Goal: Information Seeking & Learning: Understand process/instructions

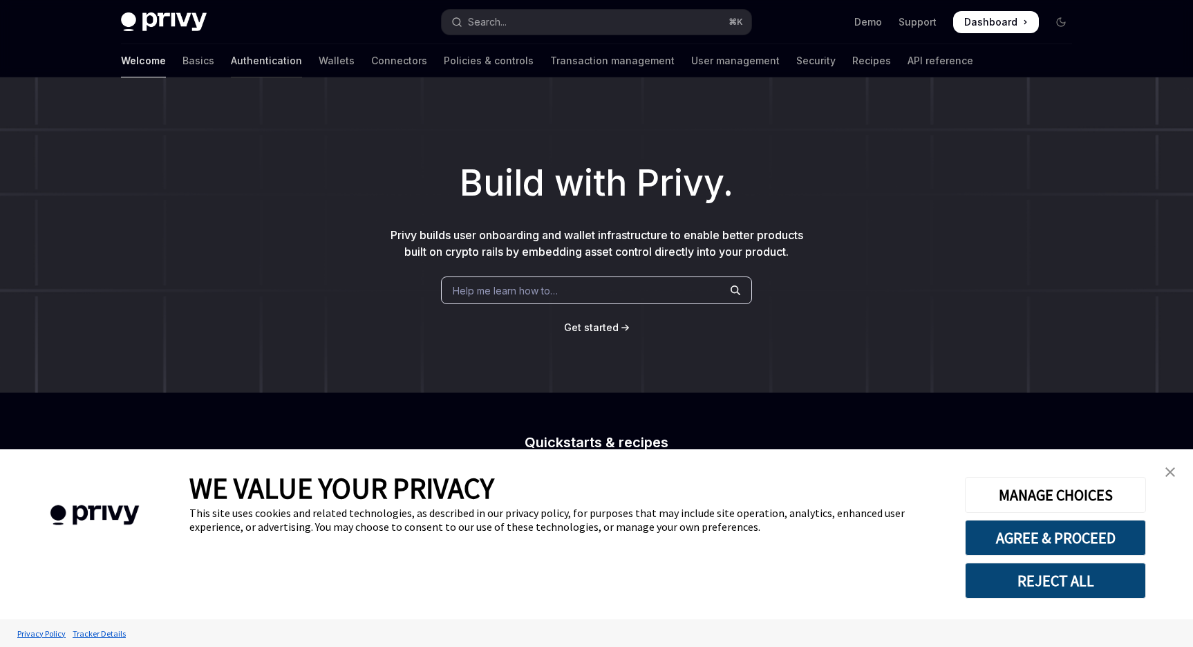
click at [231, 63] on link "Authentication" at bounding box center [266, 60] width 71 height 33
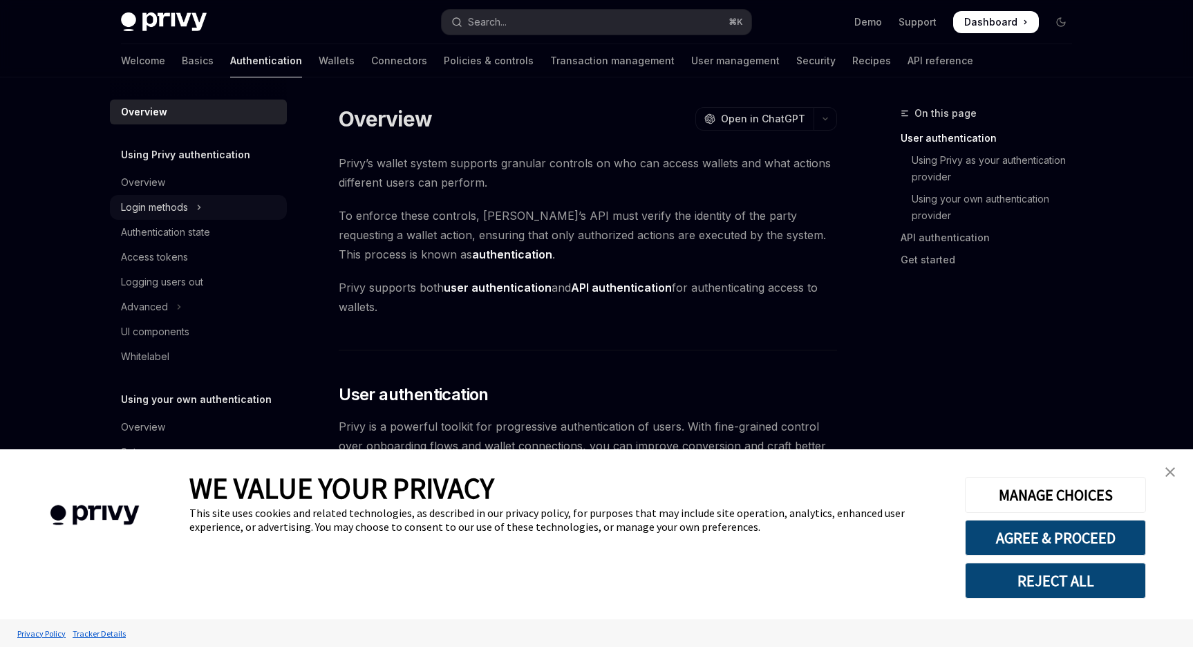
click at [166, 205] on div "Login methods" at bounding box center [154, 207] width 67 height 17
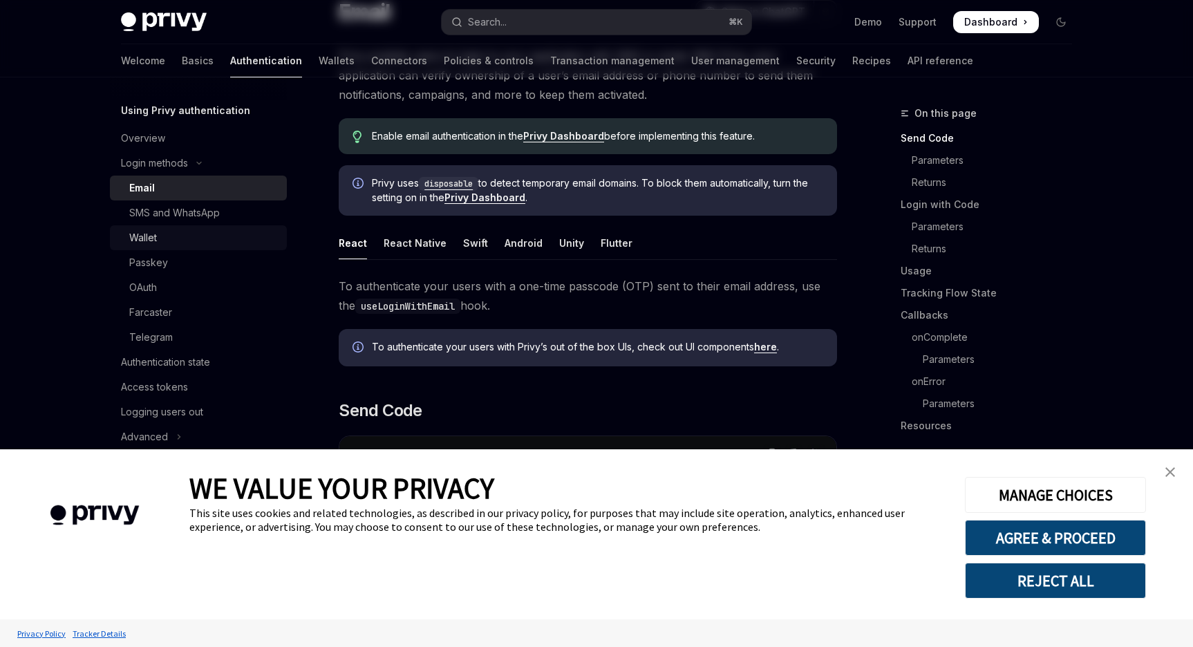
scroll to position [35, 0]
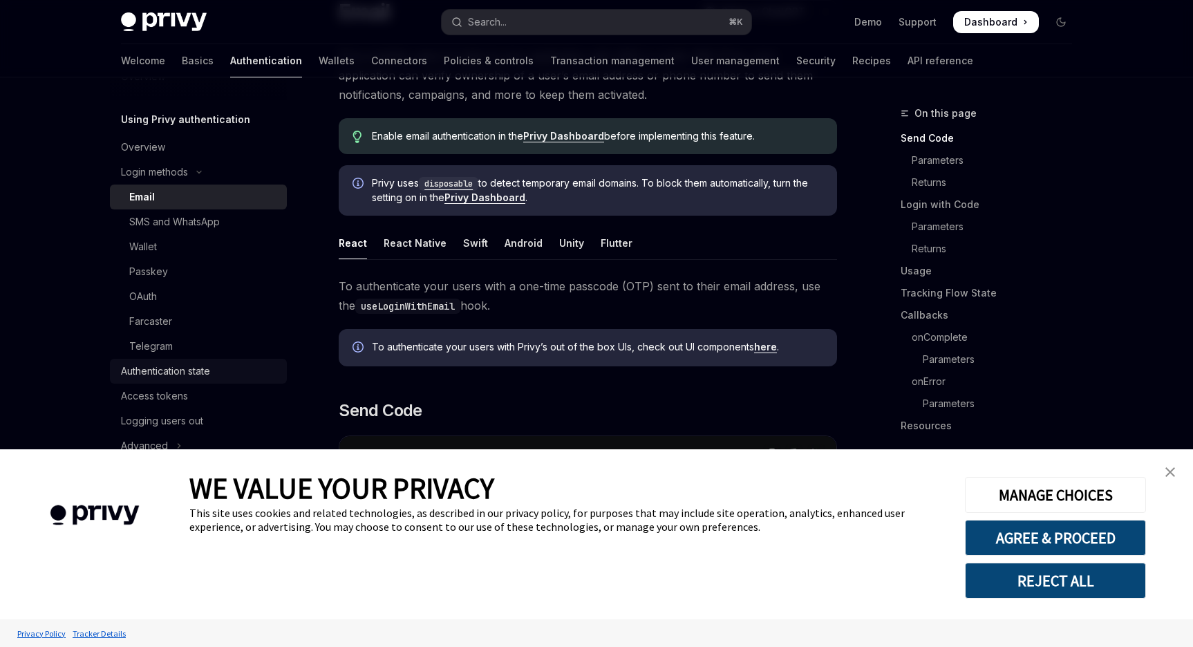
click at [179, 373] on div "Authentication state" at bounding box center [165, 371] width 89 height 17
type textarea "*"
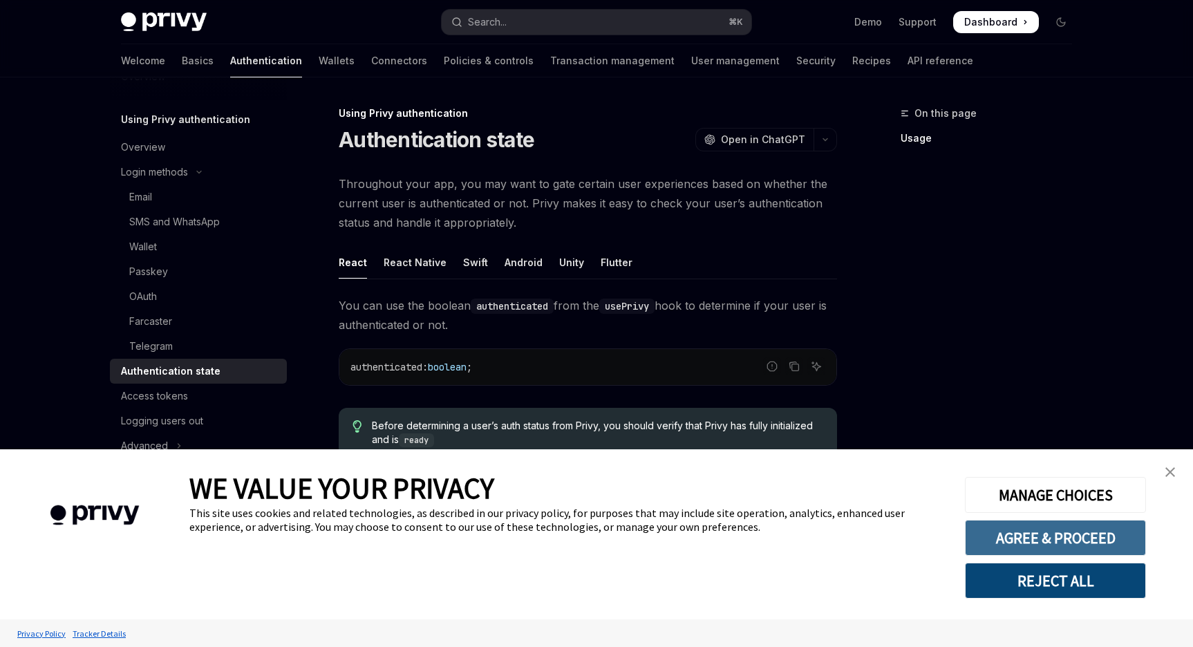
click at [1077, 530] on button "AGREE & PROCEED" at bounding box center [1055, 538] width 181 height 36
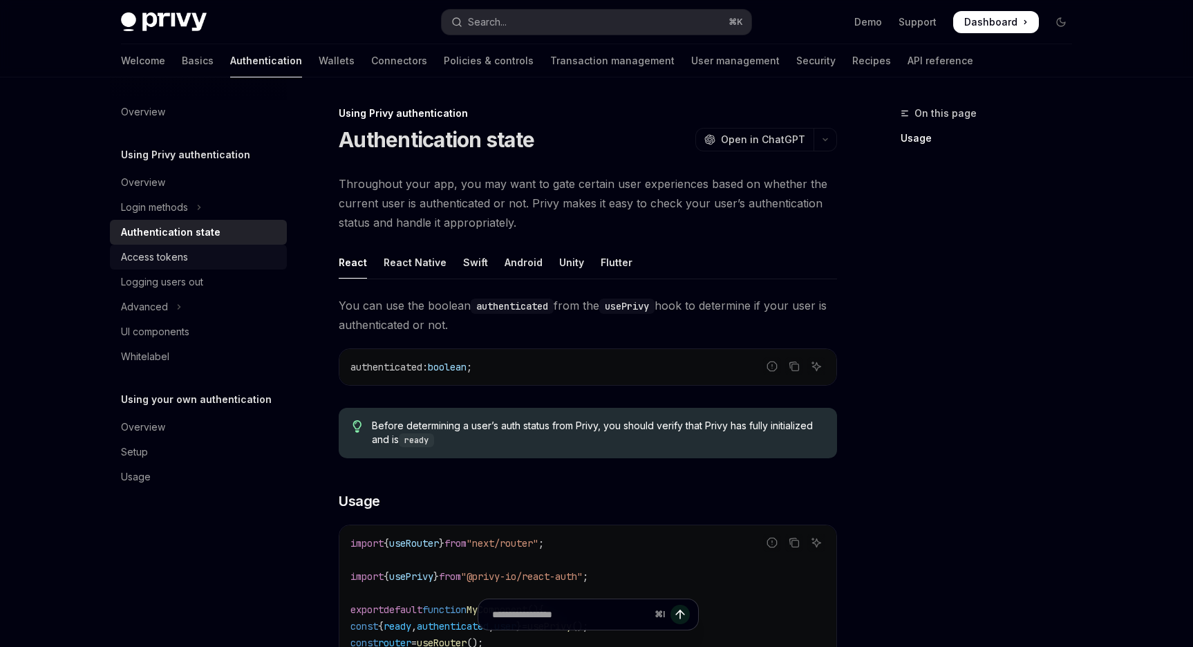
click at [171, 261] on div "Access tokens" at bounding box center [154, 257] width 67 height 17
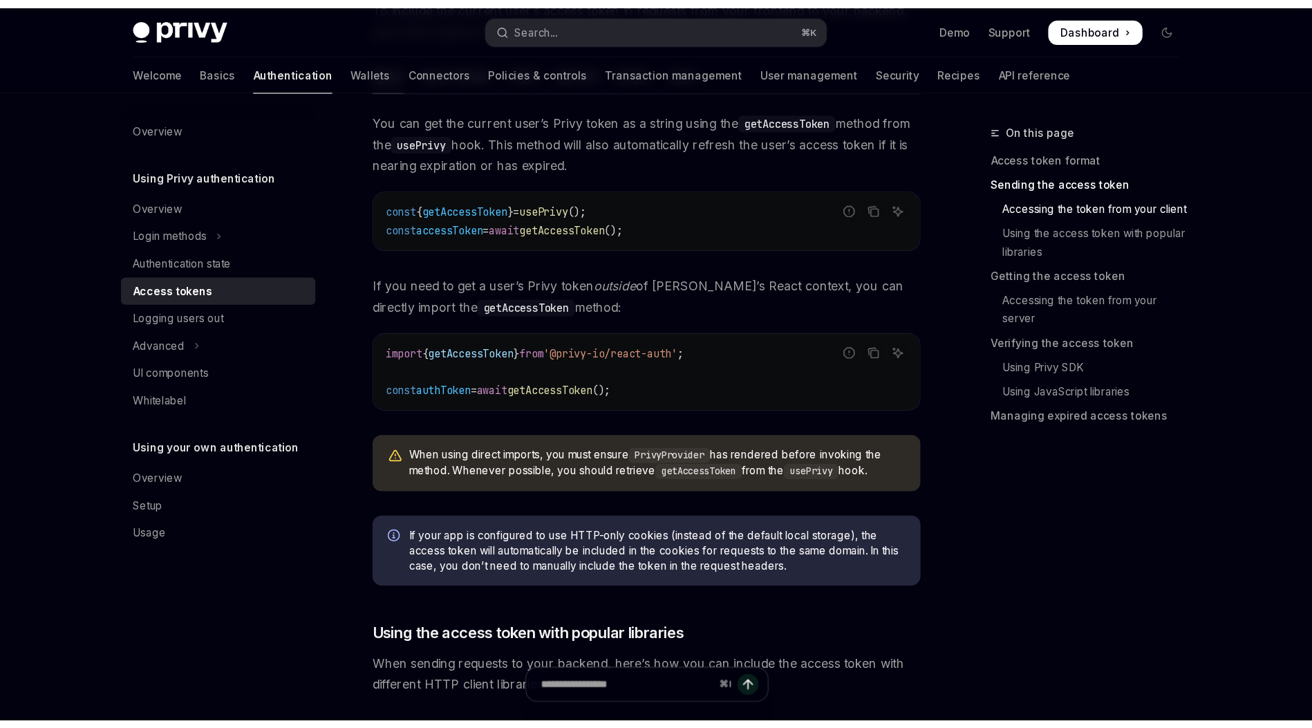
scroll to position [556, 0]
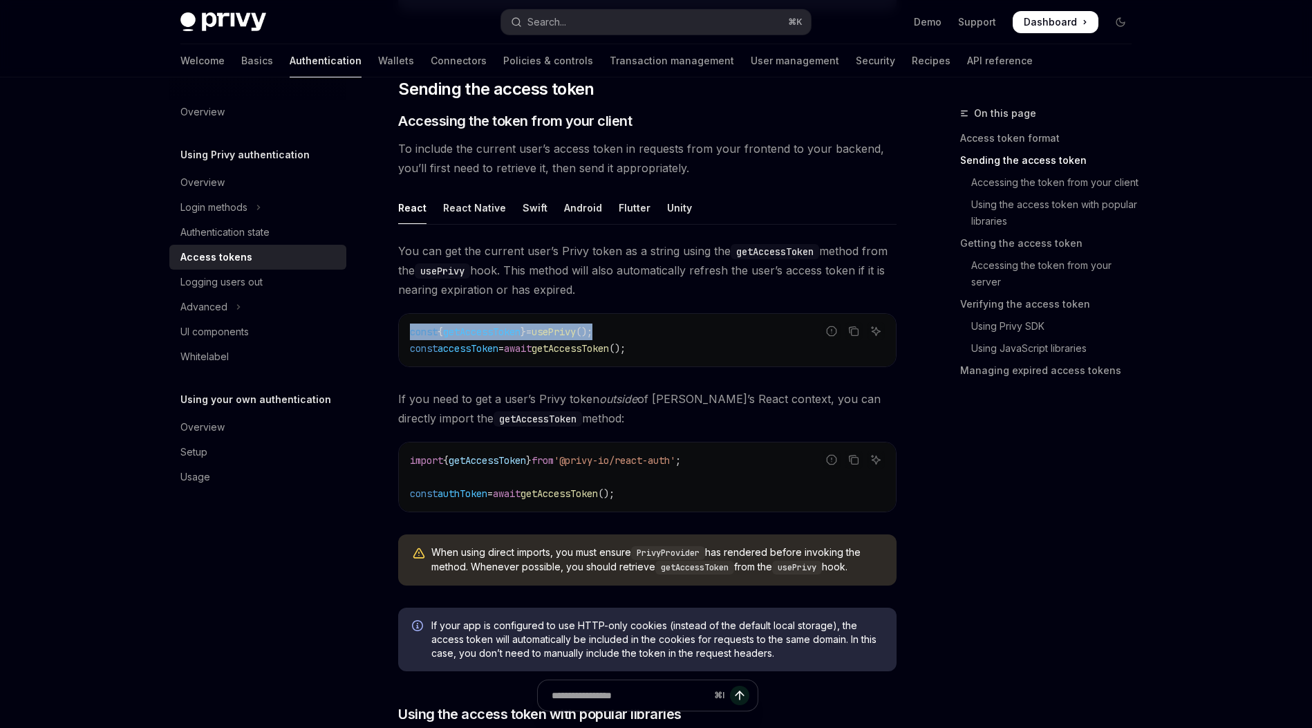
drag, startPoint x: 630, startPoint y: 326, endPoint x: 409, endPoint y: 330, distance: 220.5
click at [409, 330] on div "const { getAccessToken } = usePrivy (); const accessToken = await getAccessToke…" at bounding box center [647, 340] width 497 height 53
copy span "const { getAccessToken } = usePrivy ();"
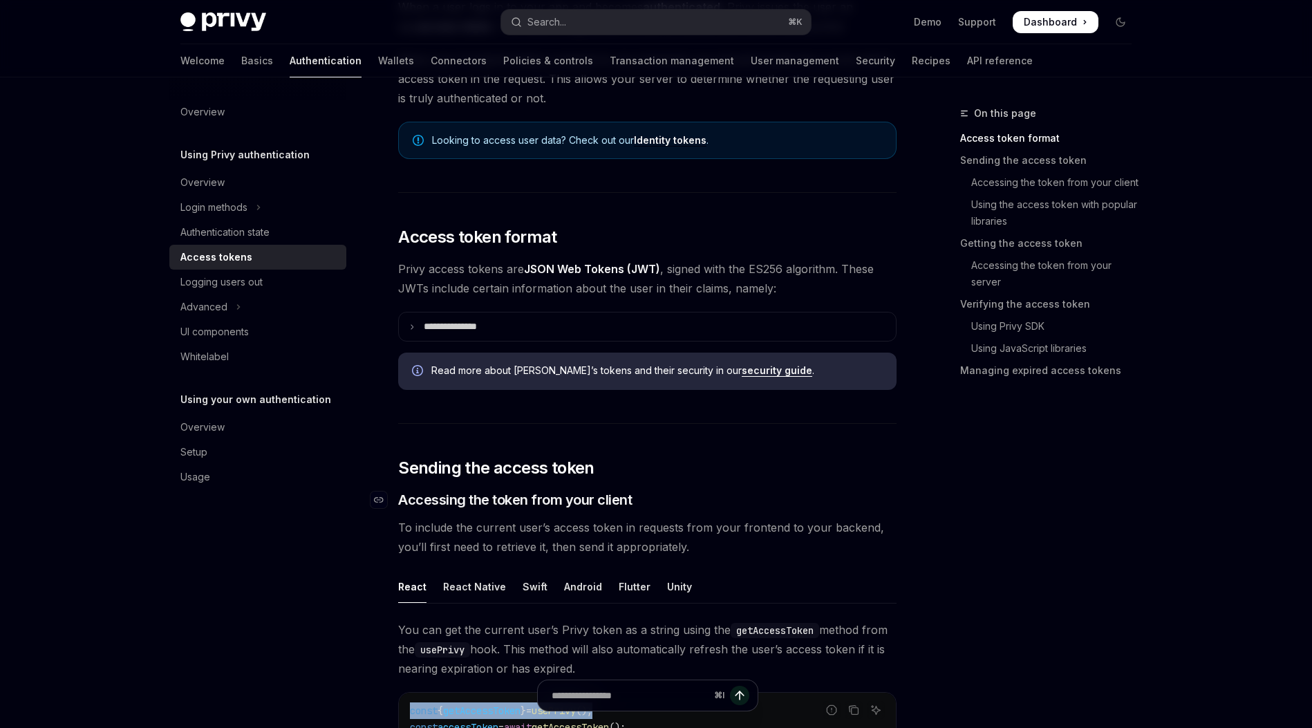
scroll to position [120, 0]
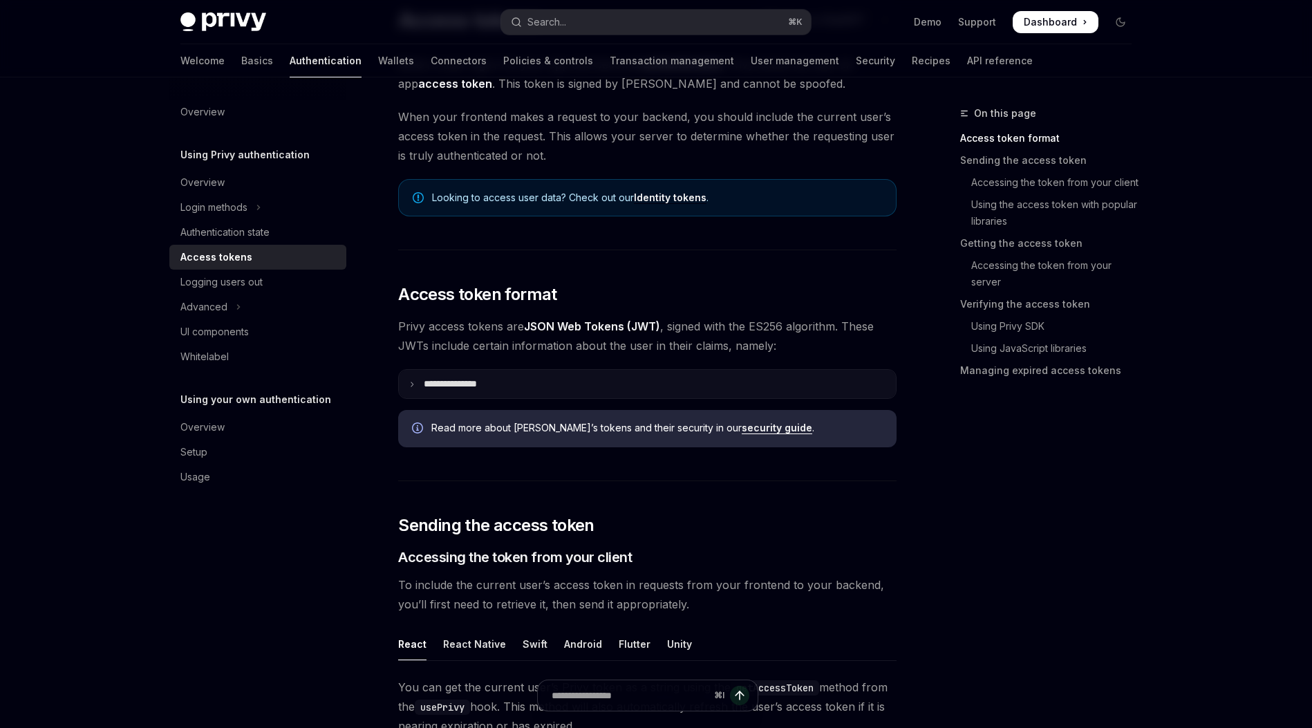
click at [446, 386] on p "**********" at bounding box center [461, 384] width 75 height 12
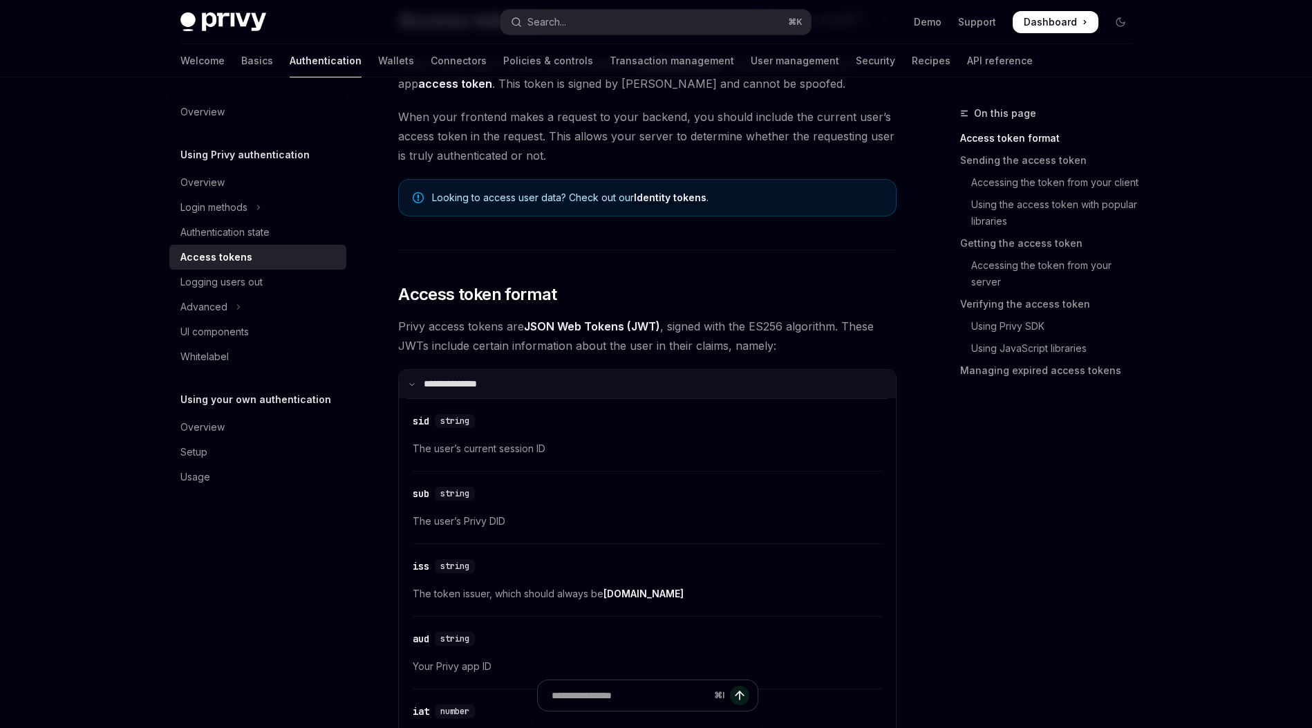
click at [438, 383] on p "**********" at bounding box center [459, 384] width 70 height 12
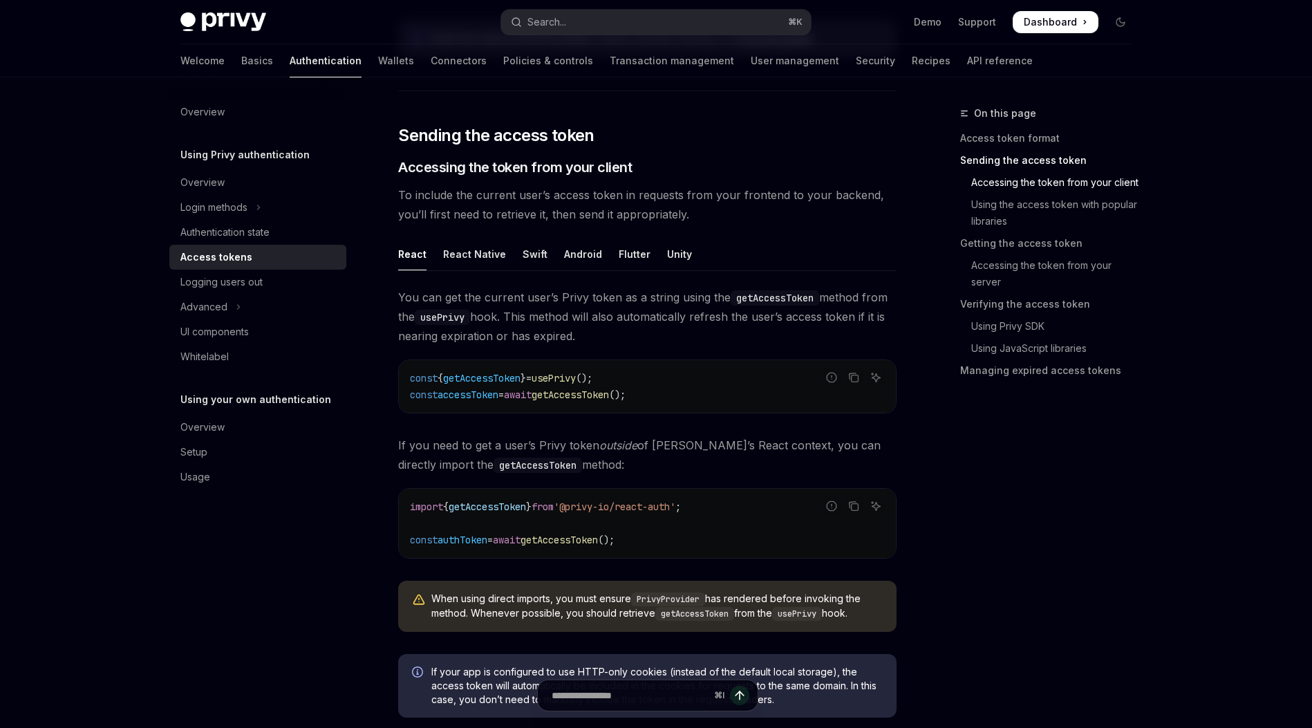
scroll to position [670, 0]
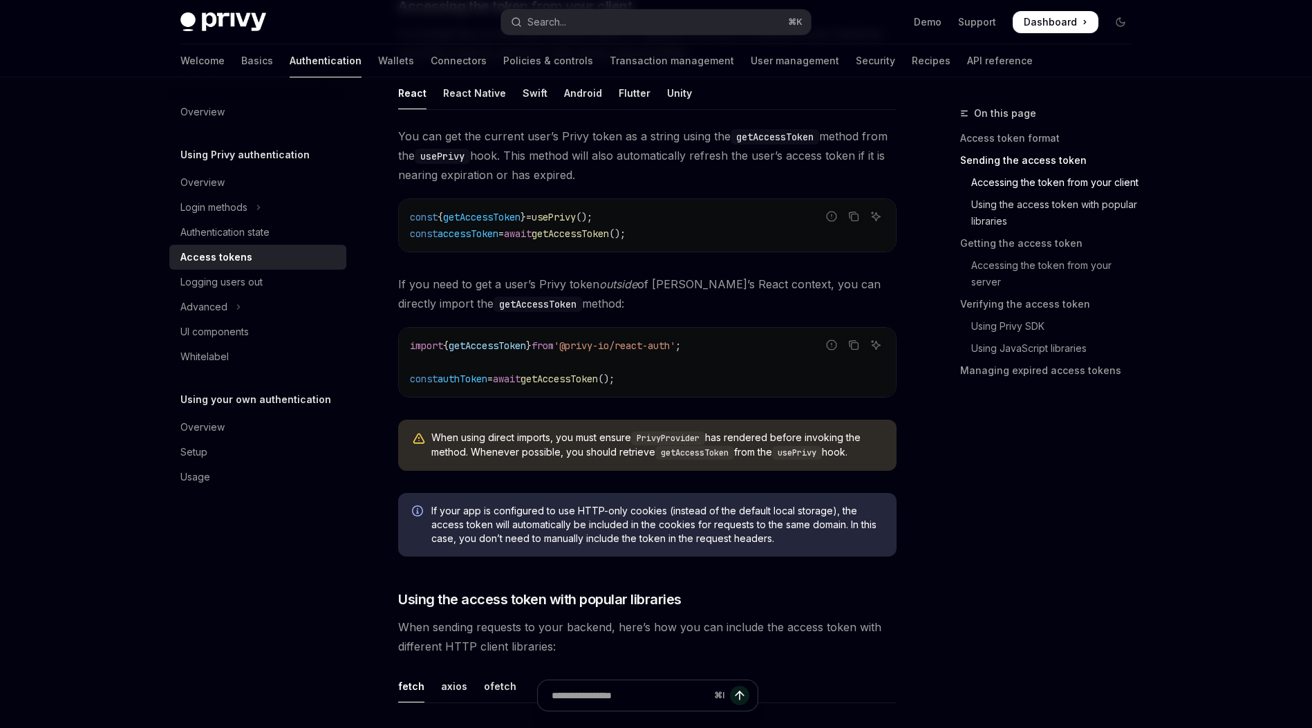
click at [1074, 203] on link "Using the access token with popular libraries" at bounding box center [1051, 213] width 182 height 39
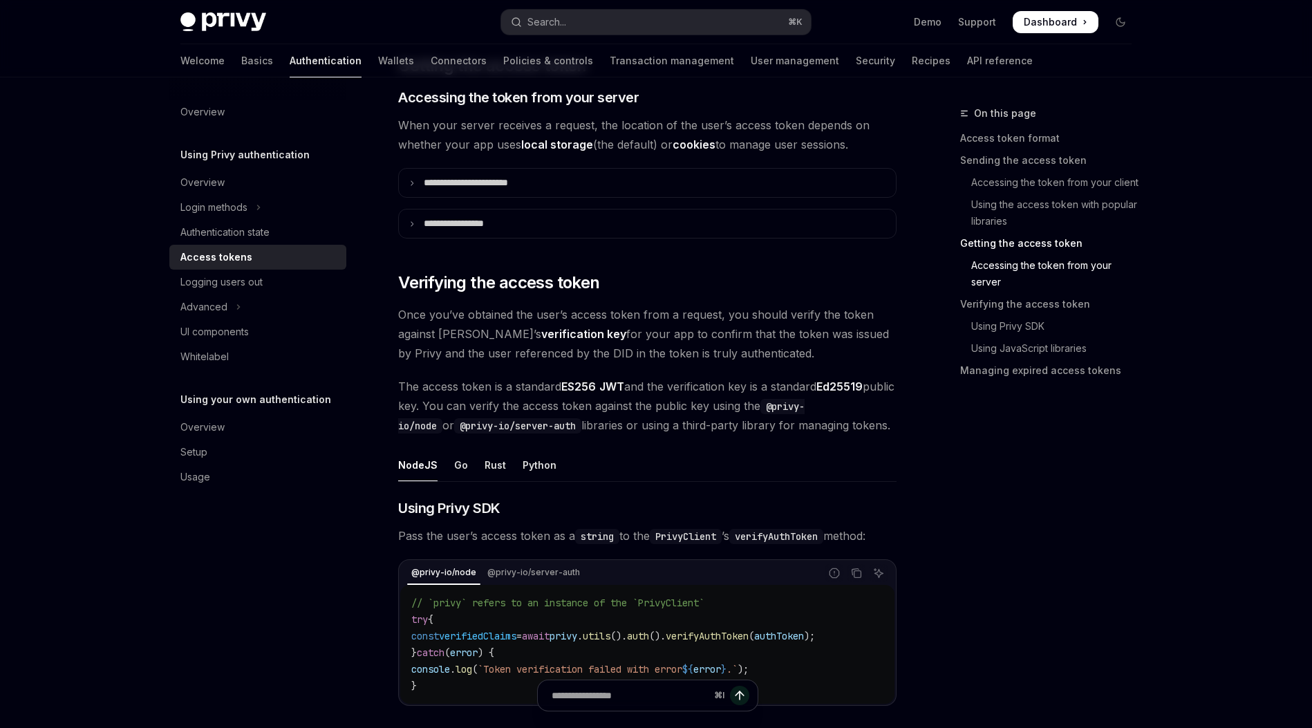
scroll to position [1787, 0]
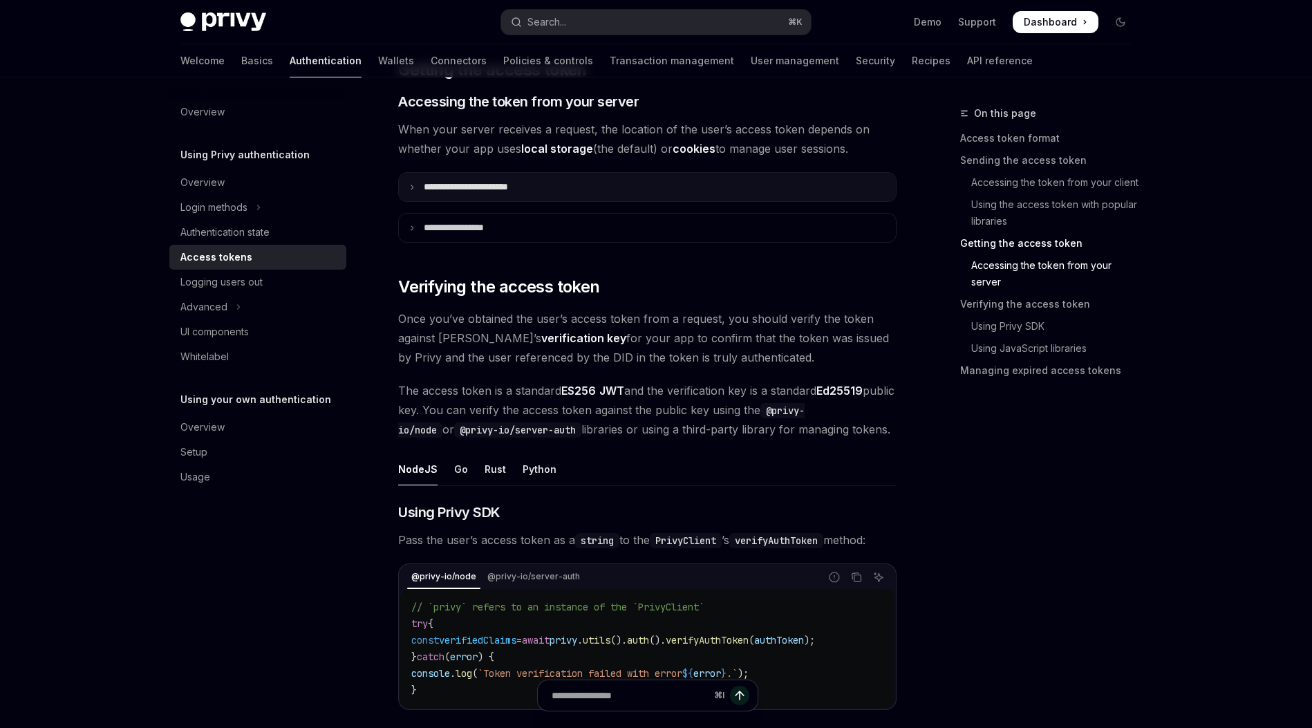
click at [514, 185] on p "**********" at bounding box center [481, 187] width 115 height 12
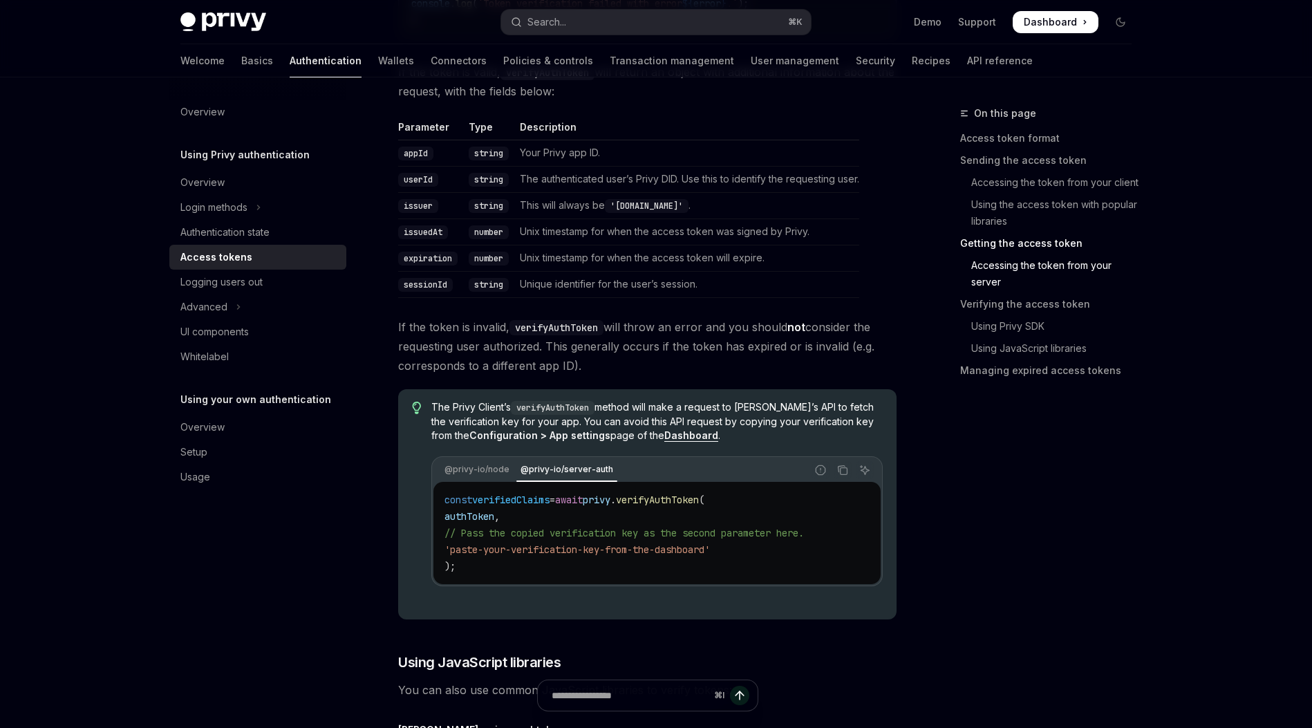
scroll to position [0, 0]
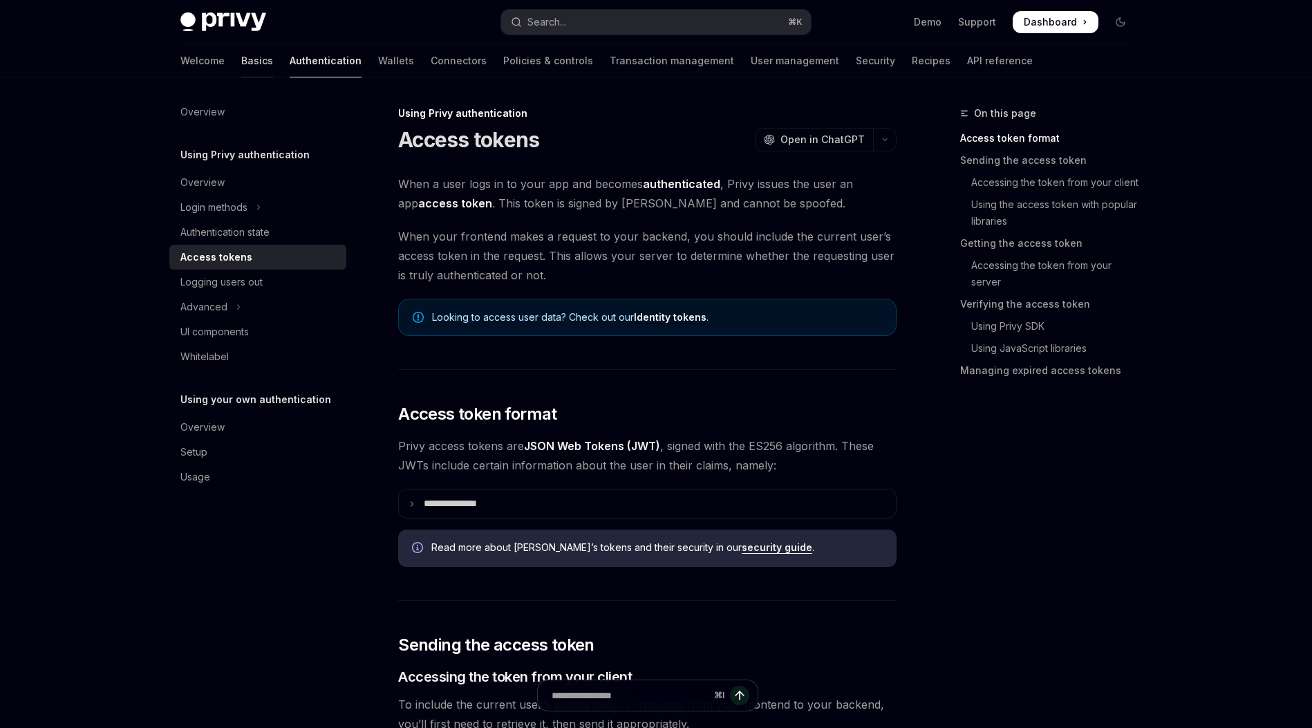
click at [241, 64] on link "Basics" at bounding box center [257, 60] width 32 height 33
type textarea "*"
